Goal: Information Seeking & Learning: Learn about a topic

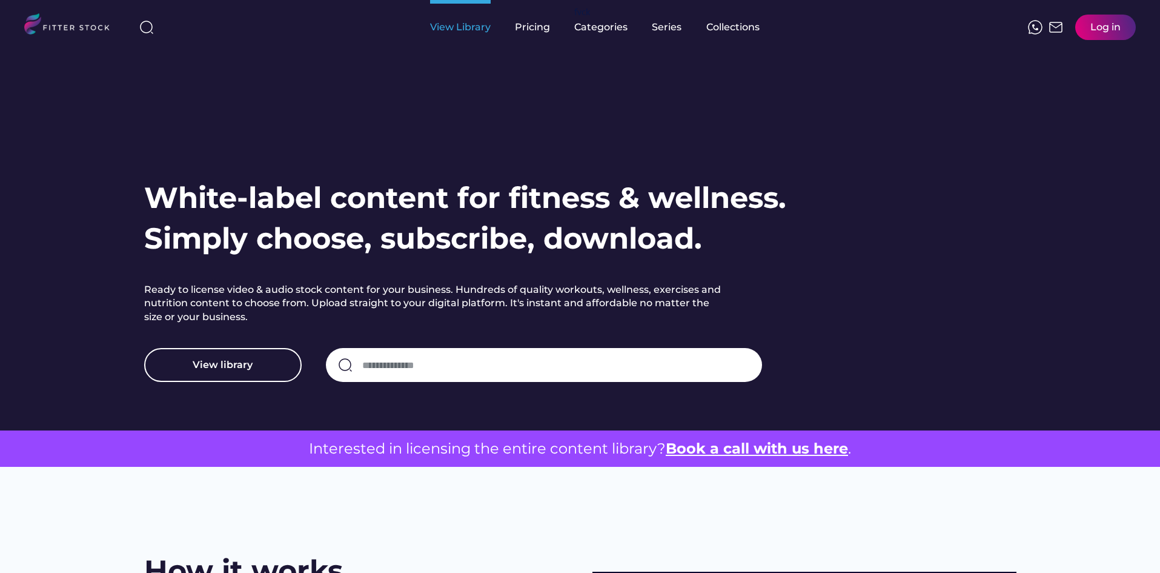
click at [469, 27] on div "View Library" at bounding box center [460, 27] width 61 height 13
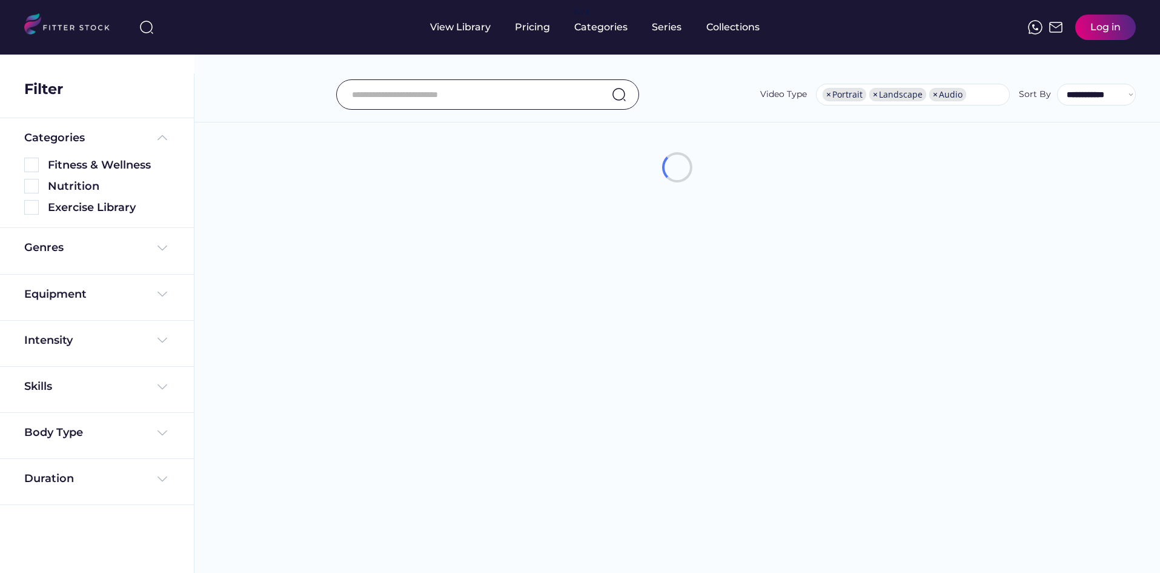
select select "**********"
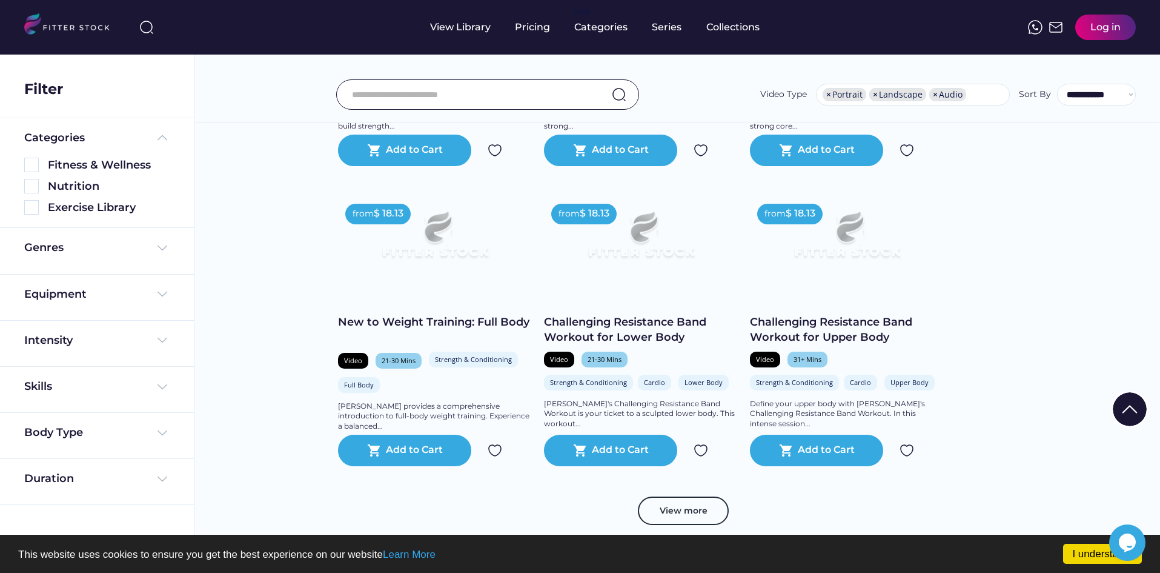
scroll to position [2151, 0]
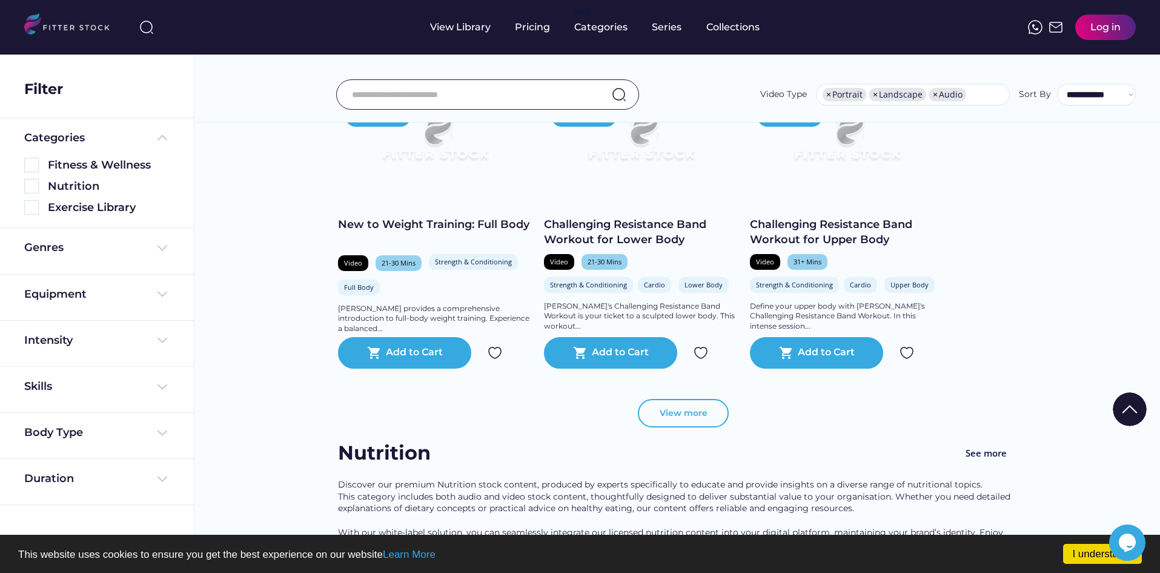
click at [673, 422] on button "View more" at bounding box center [683, 413] width 91 height 29
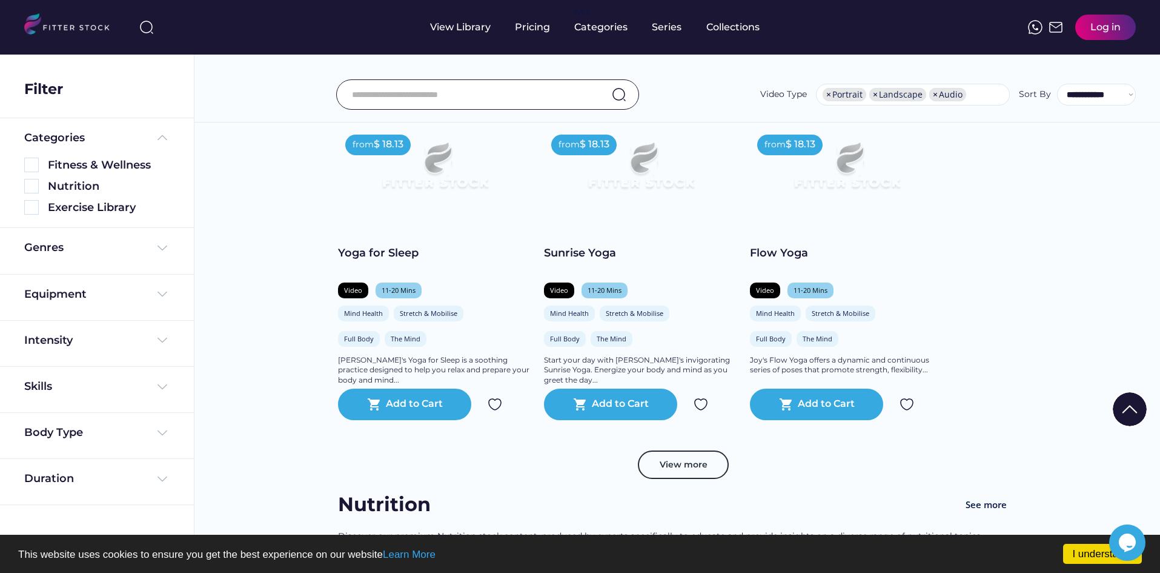
scroll to position [4574, 0]
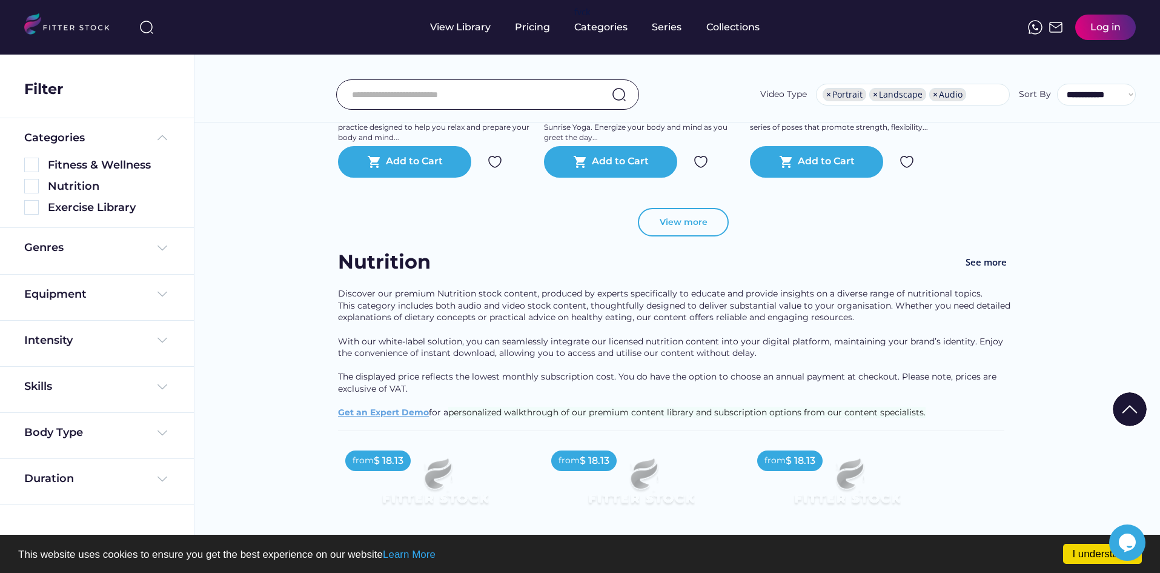
click at [714, 233] on button "View more" at bounding box center [683, 222] width 91 height 29
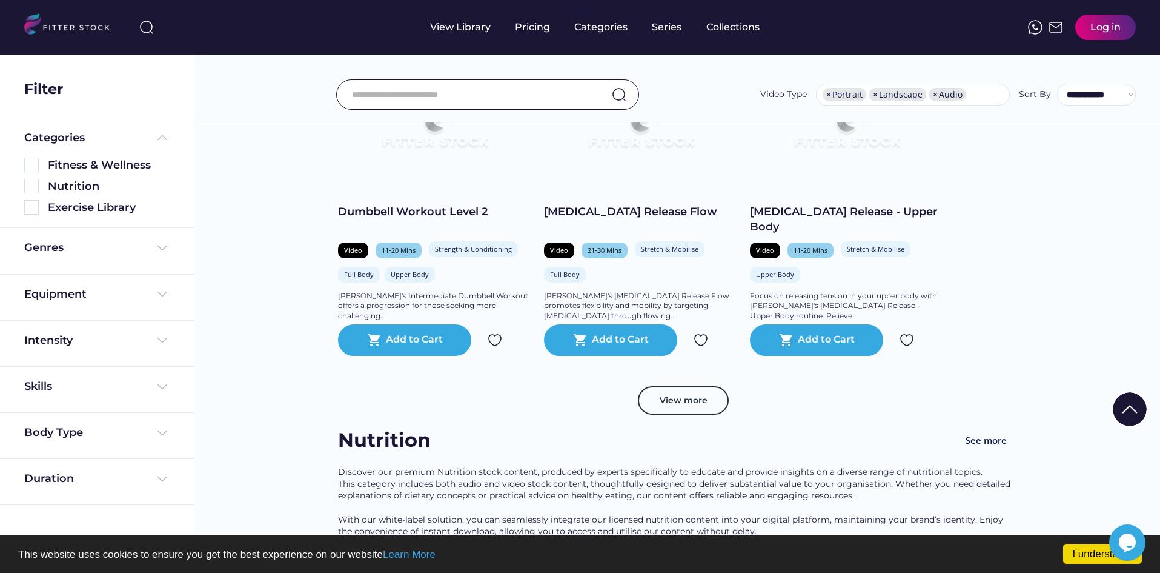
scroll to position [6574, 0]
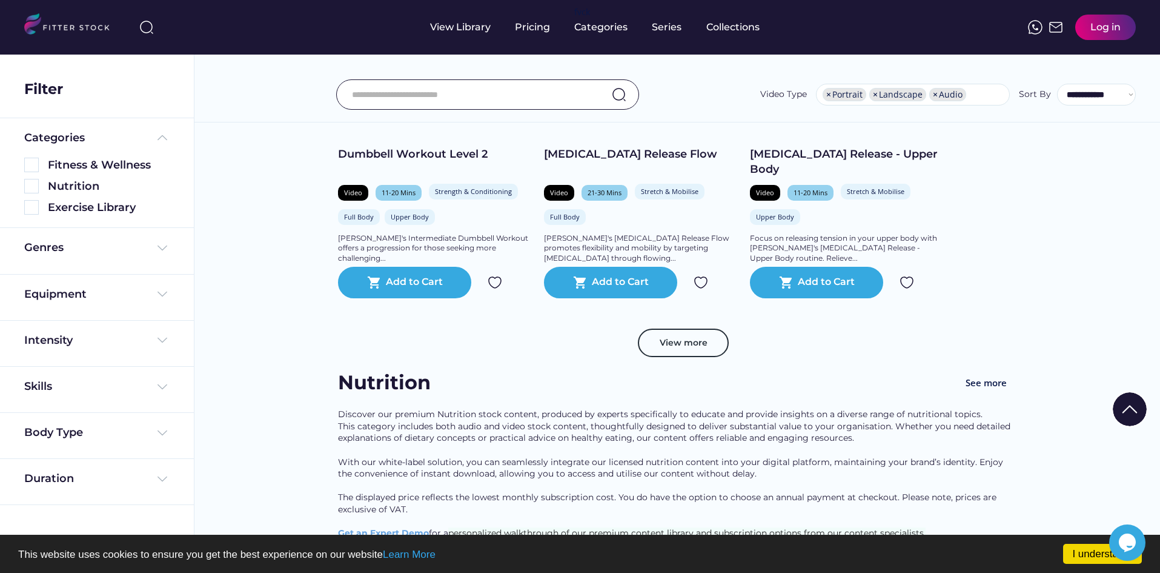
click at [446, 98] on input "input" at bounding box center [472, 94] width 241 height 25
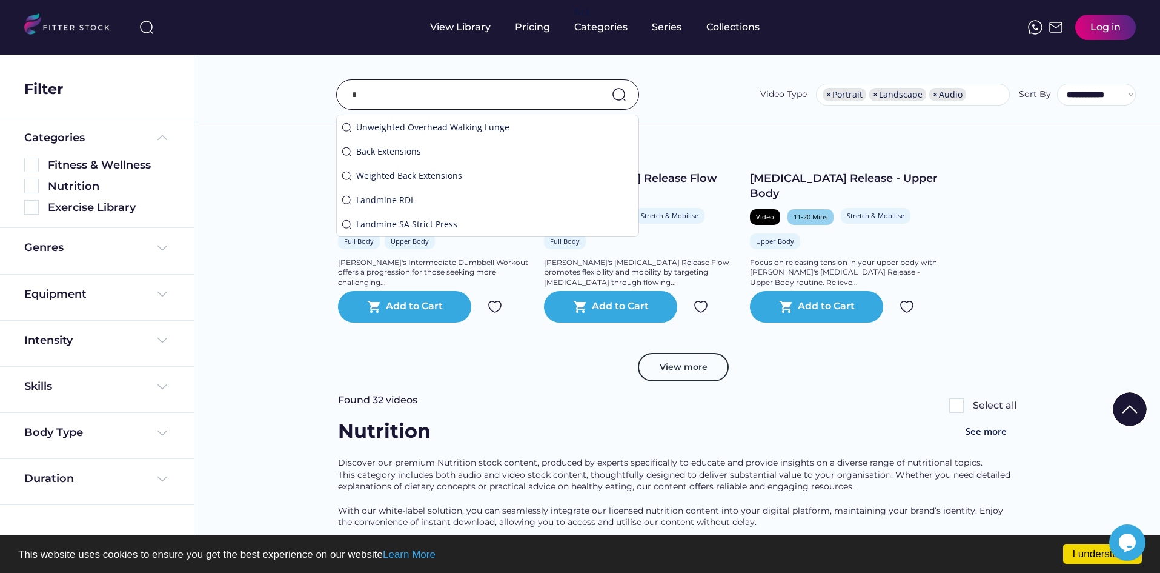
scroll to position [6598, 0]
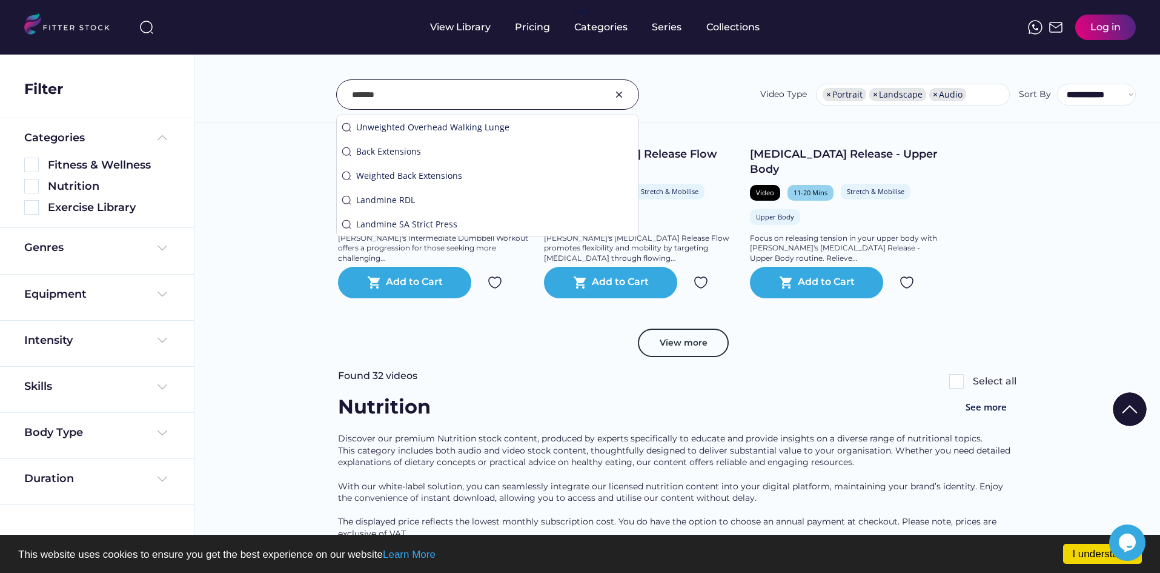
type input "*******"
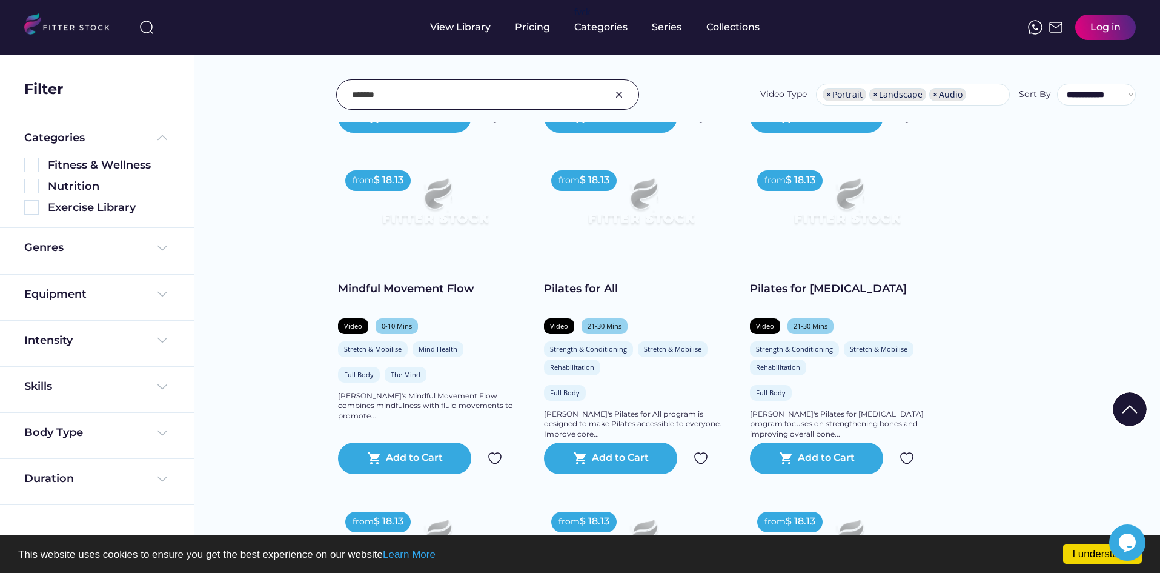
scroll to position [2517, 0]
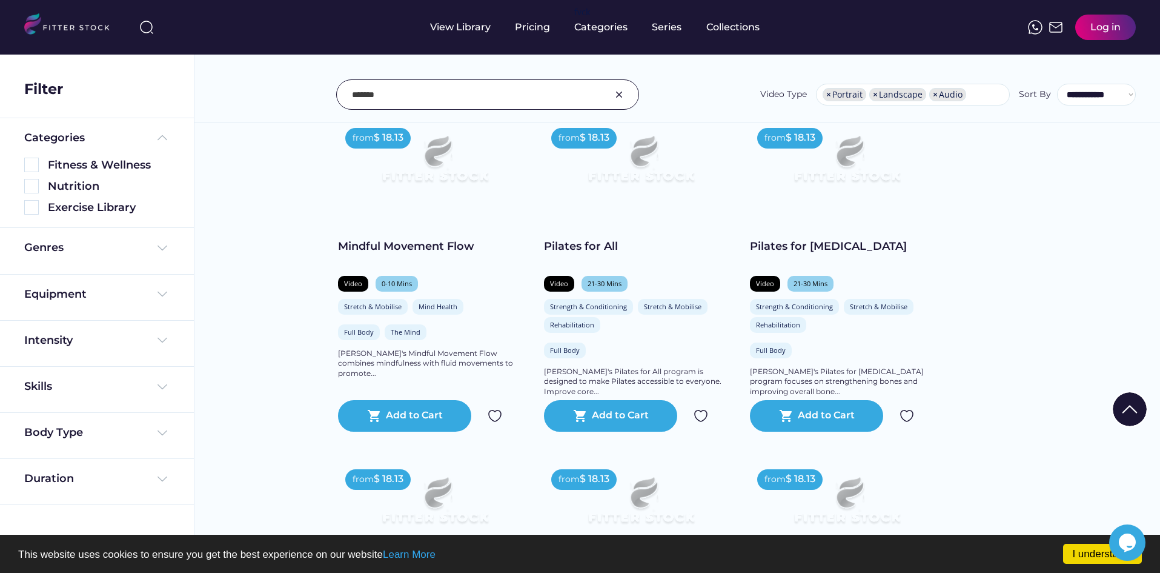
click at [606, 254] on div "Pilates for All" at bounding box center [641, 246] width 194 height 15
